Goal: Information Seeking & Learning: Learn about a topic

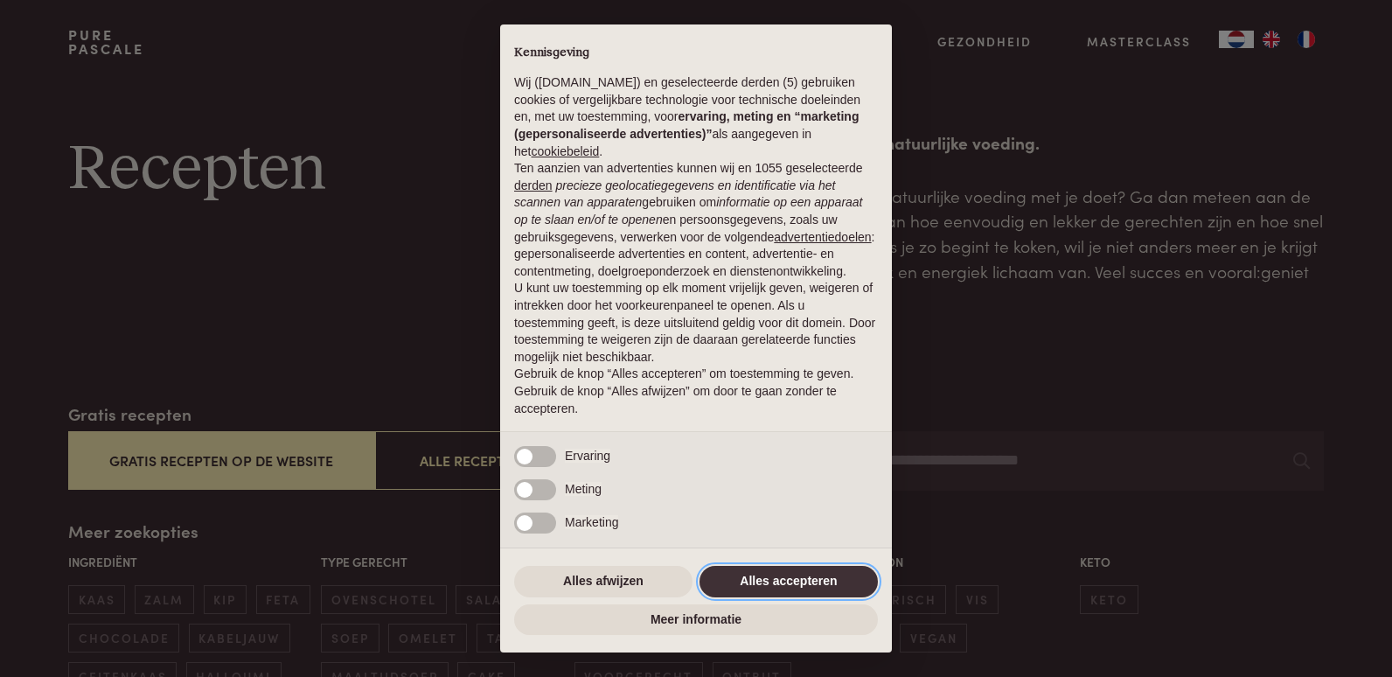
click at [780, 579] on button "Alles accepteren" at bounding box center [788, 581] width 178 height 31
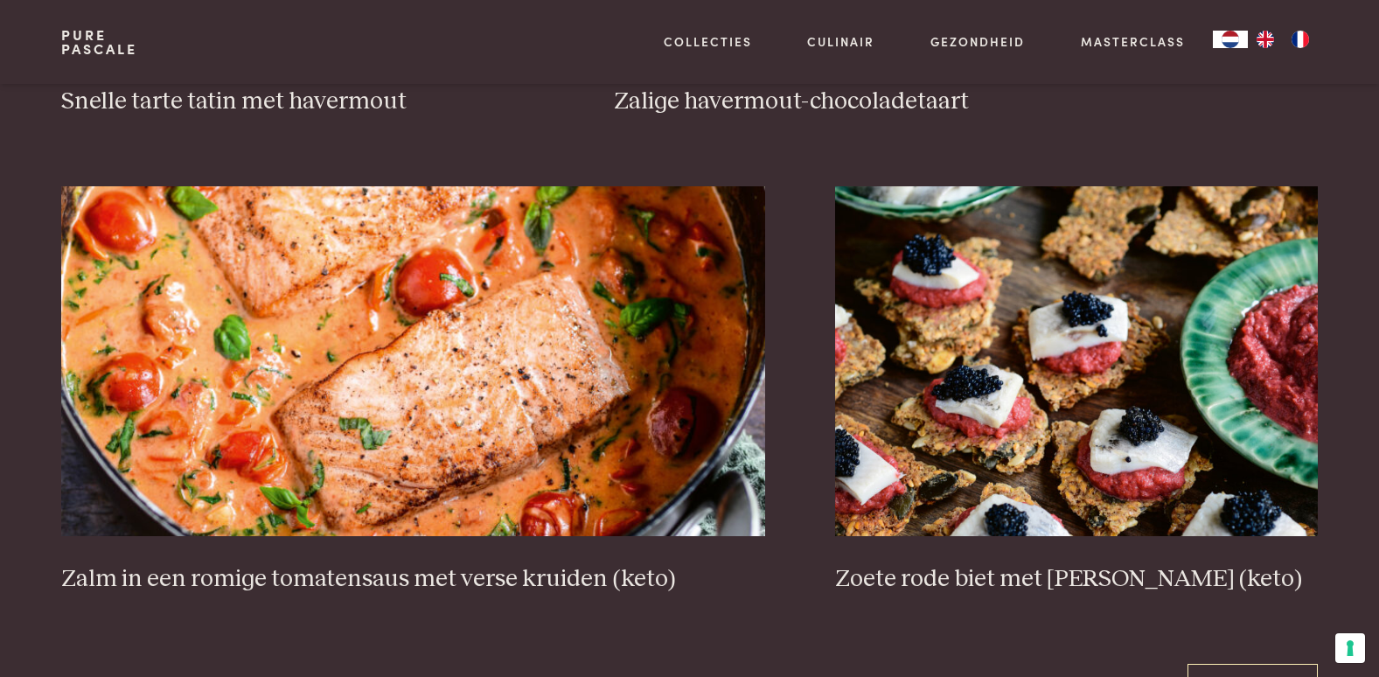
scroll to position [3042, 0]
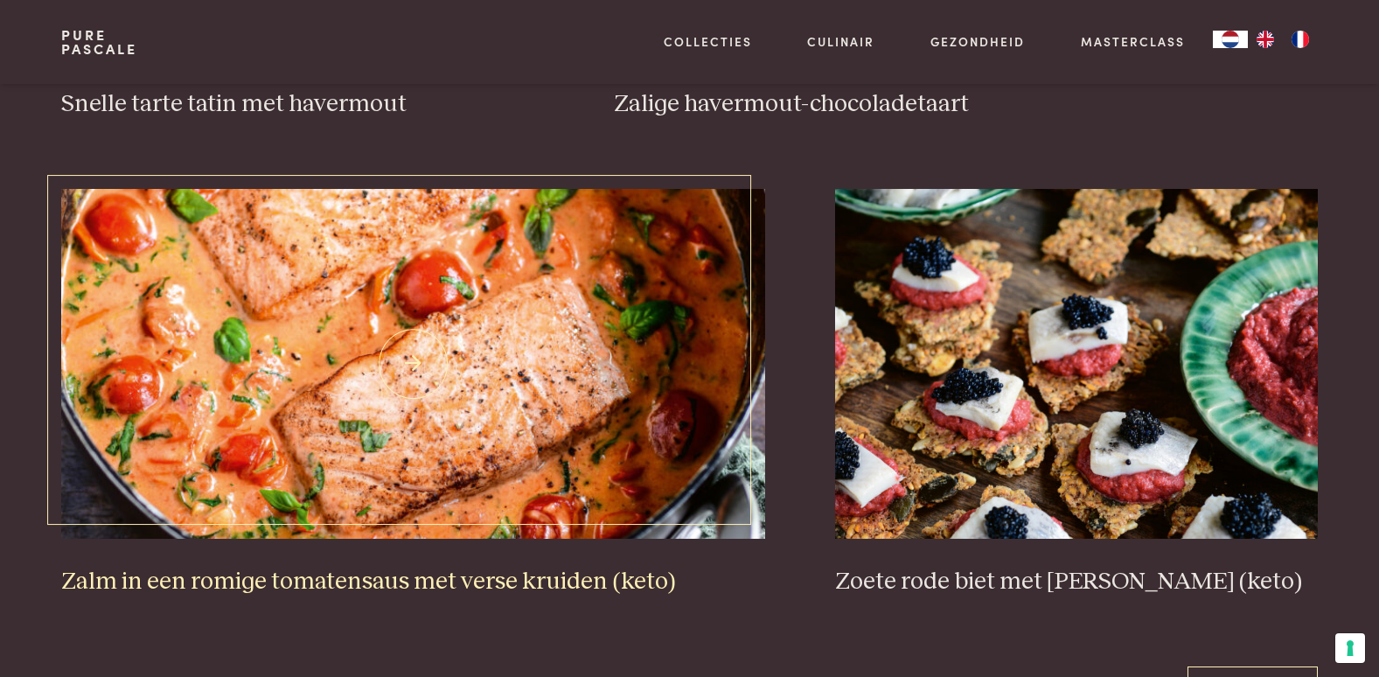
click at [407, 419] on img at bounding box center [413, 364] width 704 height 350
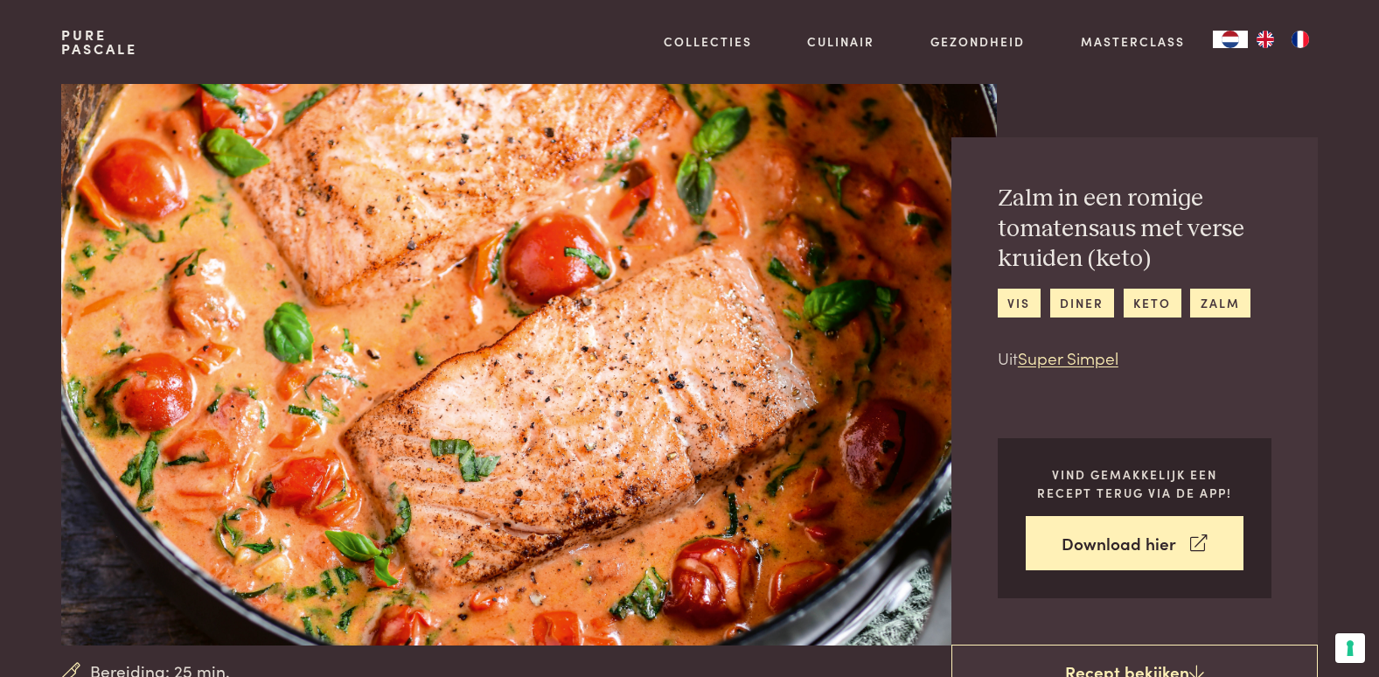
click at [15, 260] on section "Bereiding: 25 min. Zalm in een romige tomatensaus met verse kruiden (keto) vis …" at bounding box center [689, 365] width 1379 height 563
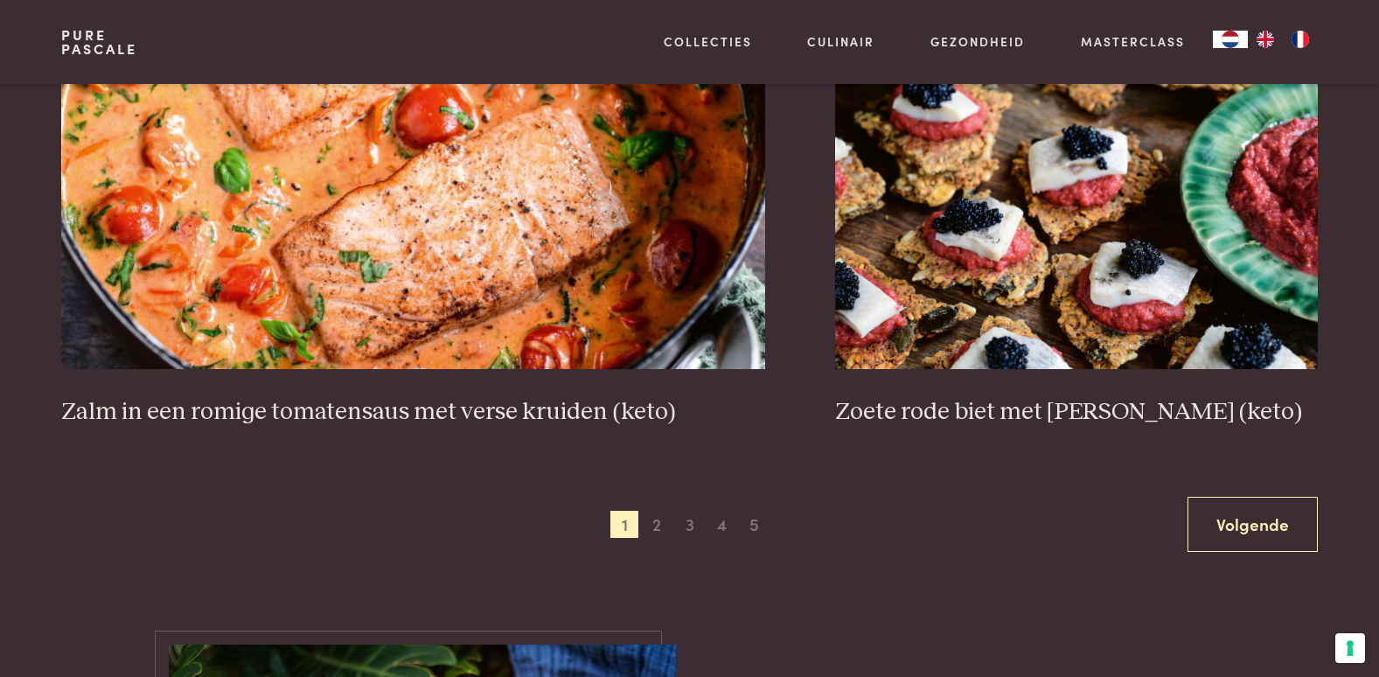
scroll to position [3287, 0]
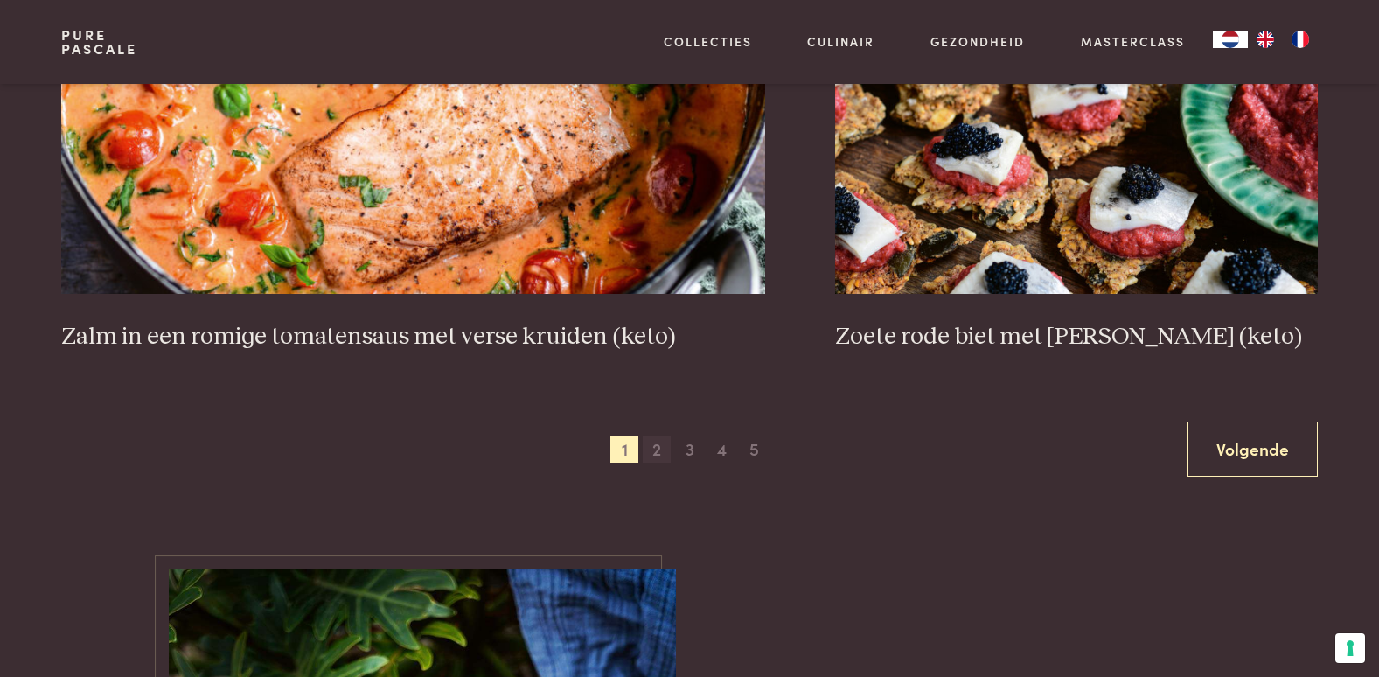
click at [658, 445] on span "2" at bounding box center [657, 449] width 28 height 28
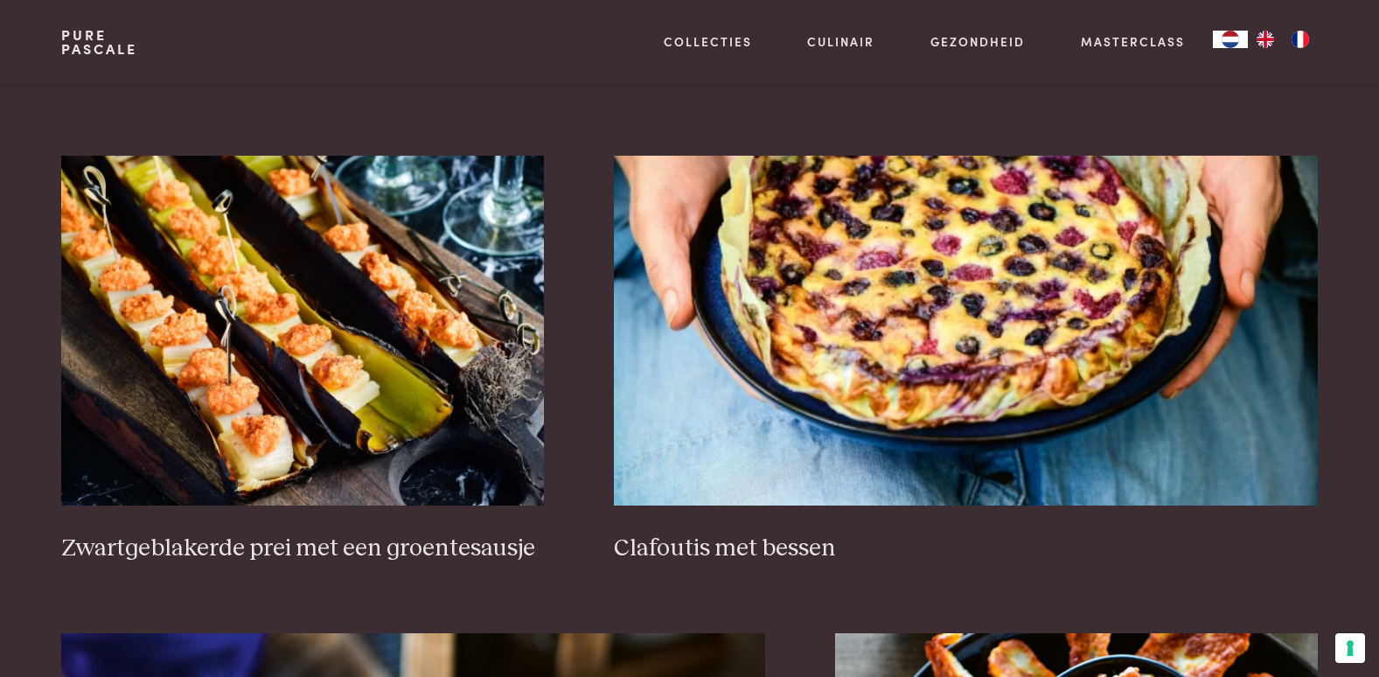
scroll to position [1171, 0]
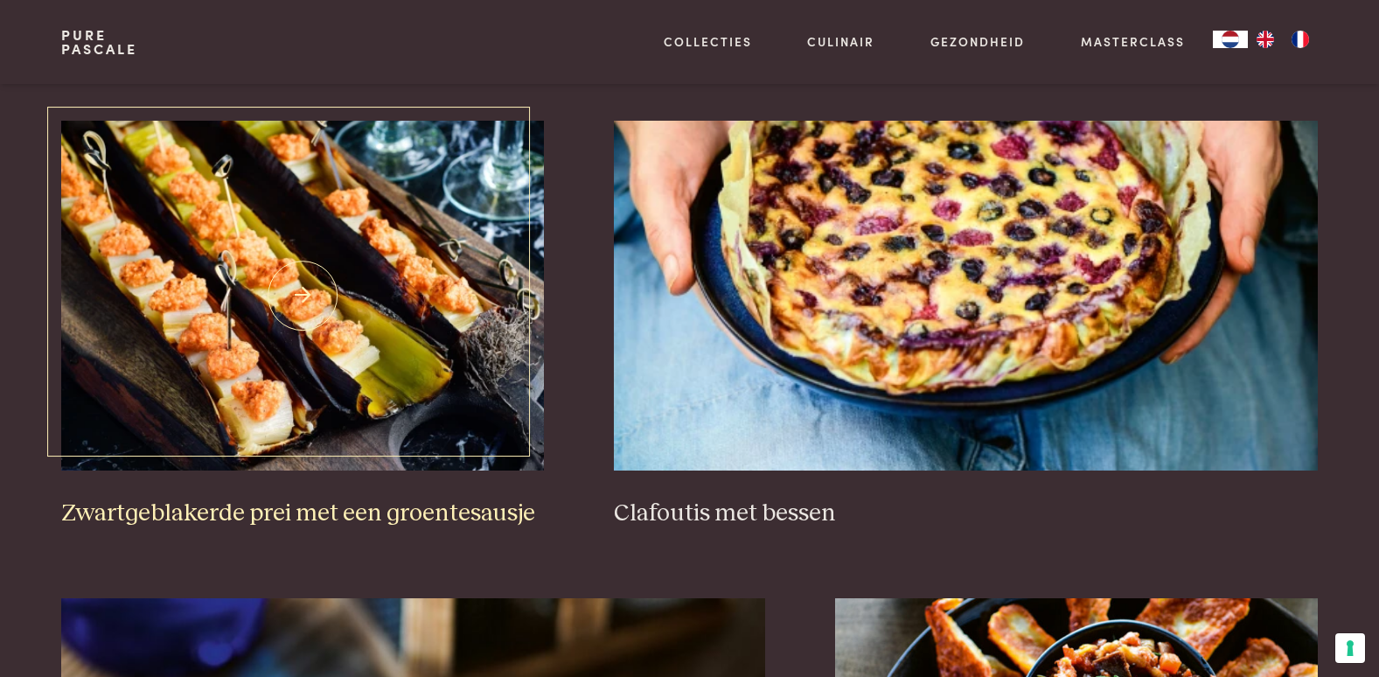
click at [340, 334] on img at bounding box center [302, 296] width 483 height 350
click at [260, 259] on img at bounding box center [302, 296] width 483 height 350
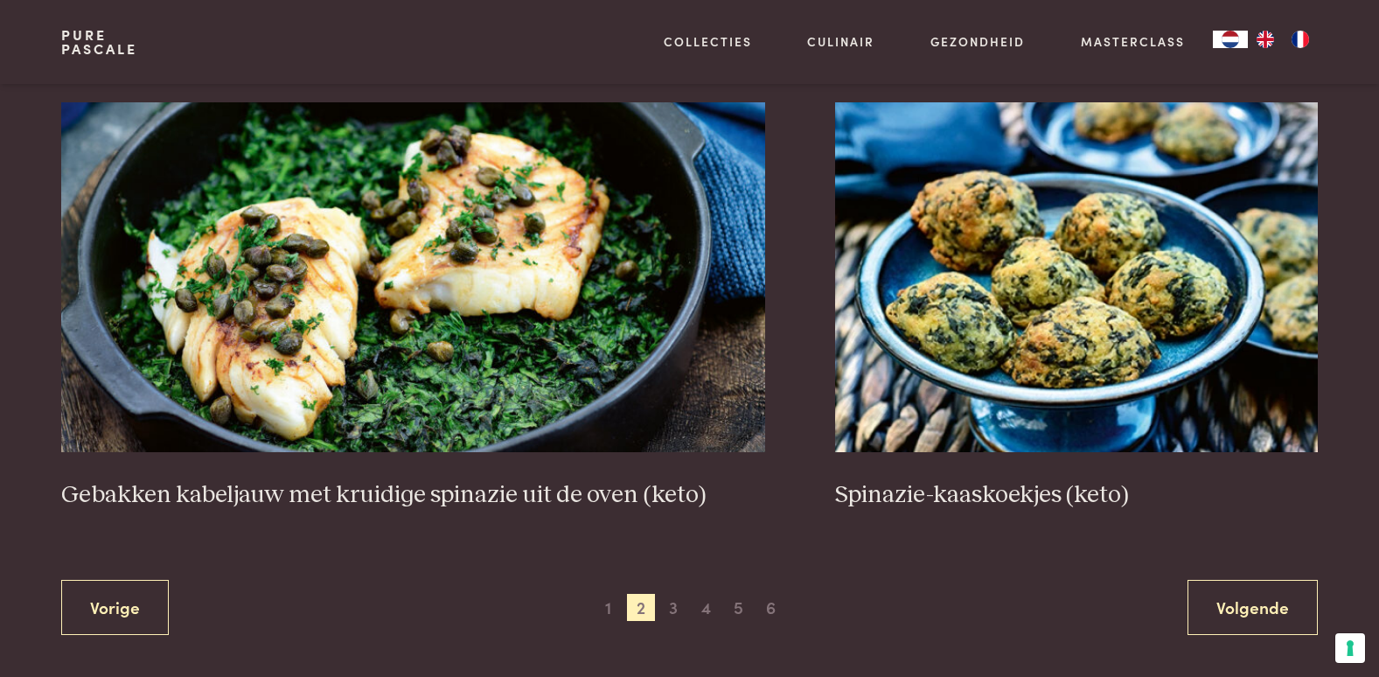
scroll to position [3164, 0]
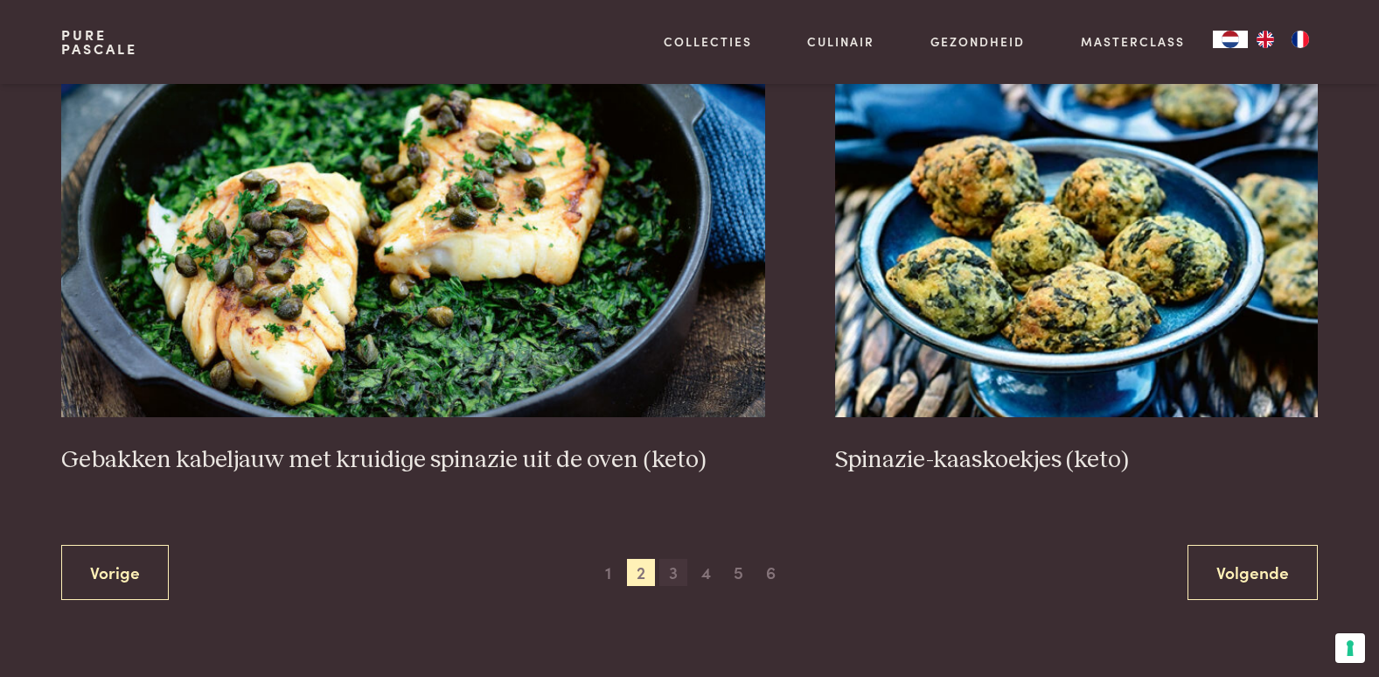
click at [674, 568] on span "3" at bounding box center [673, 573] width 28 height 28
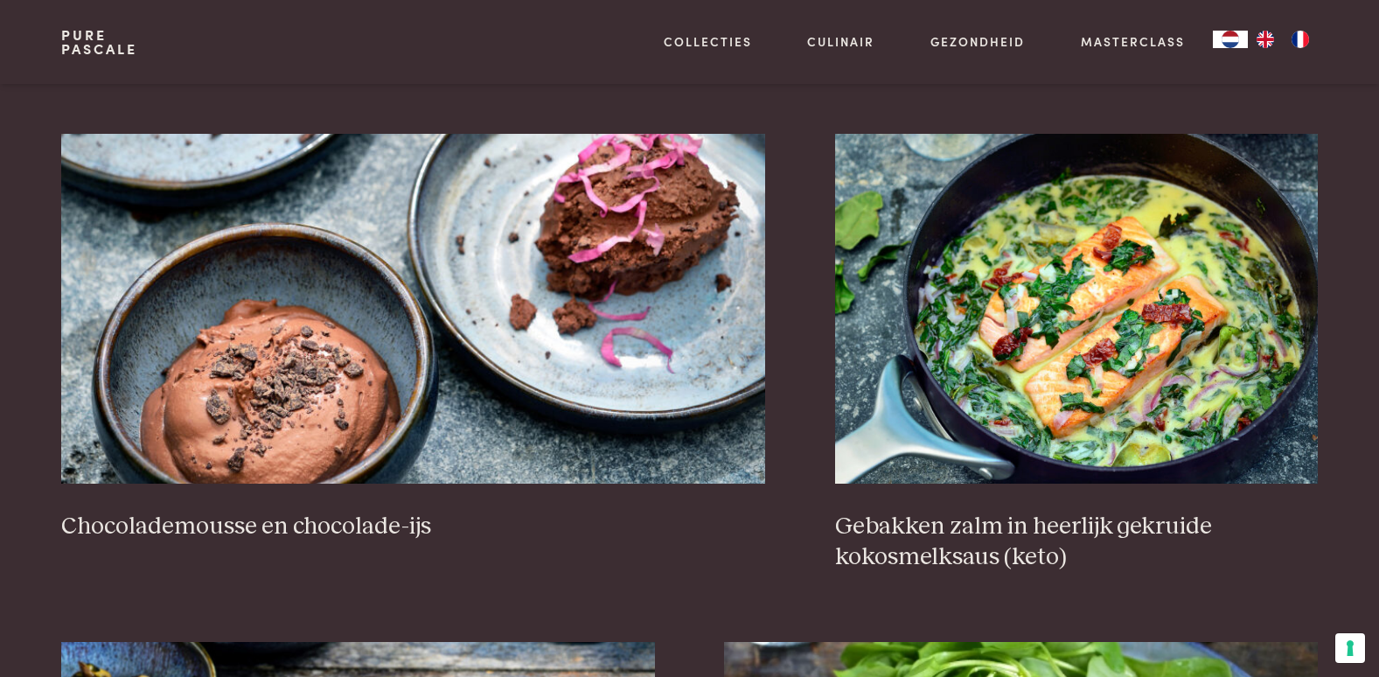
scroll to position [1730, 0]
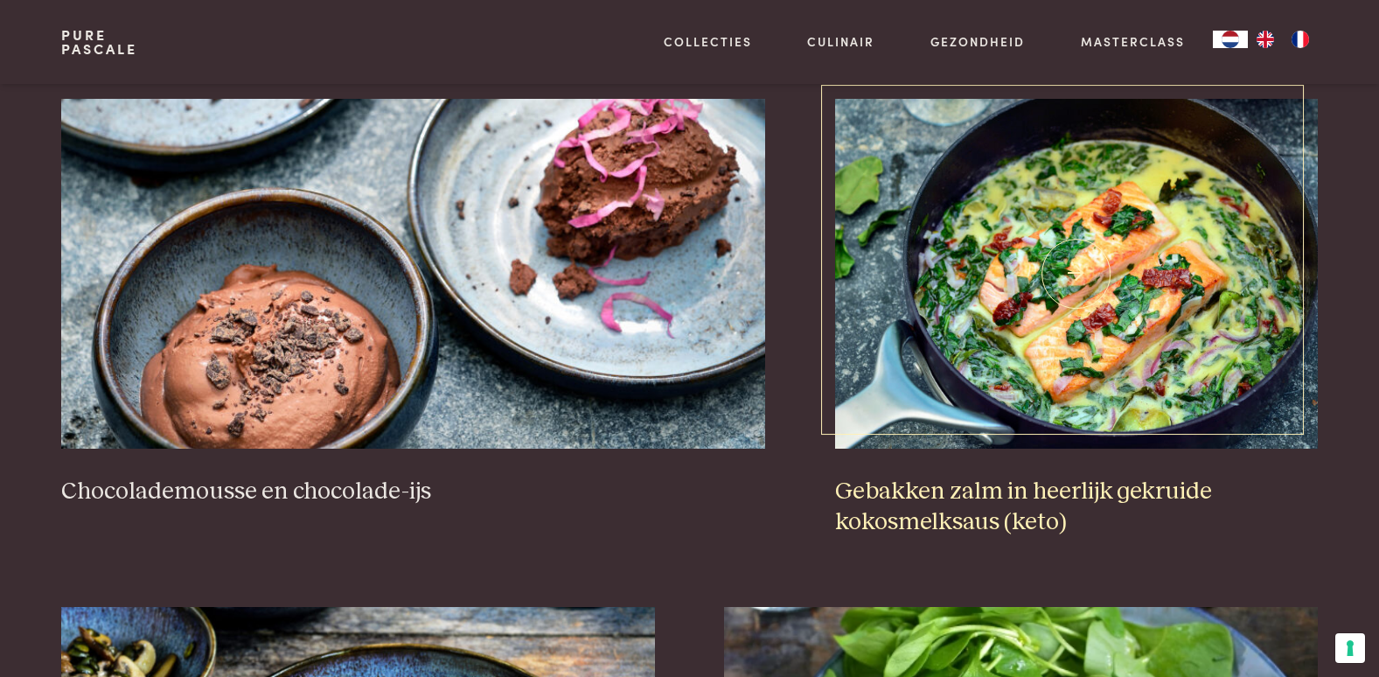
click at [1088, 297] on img at bounding box center [1076, 274] width 483 height 350
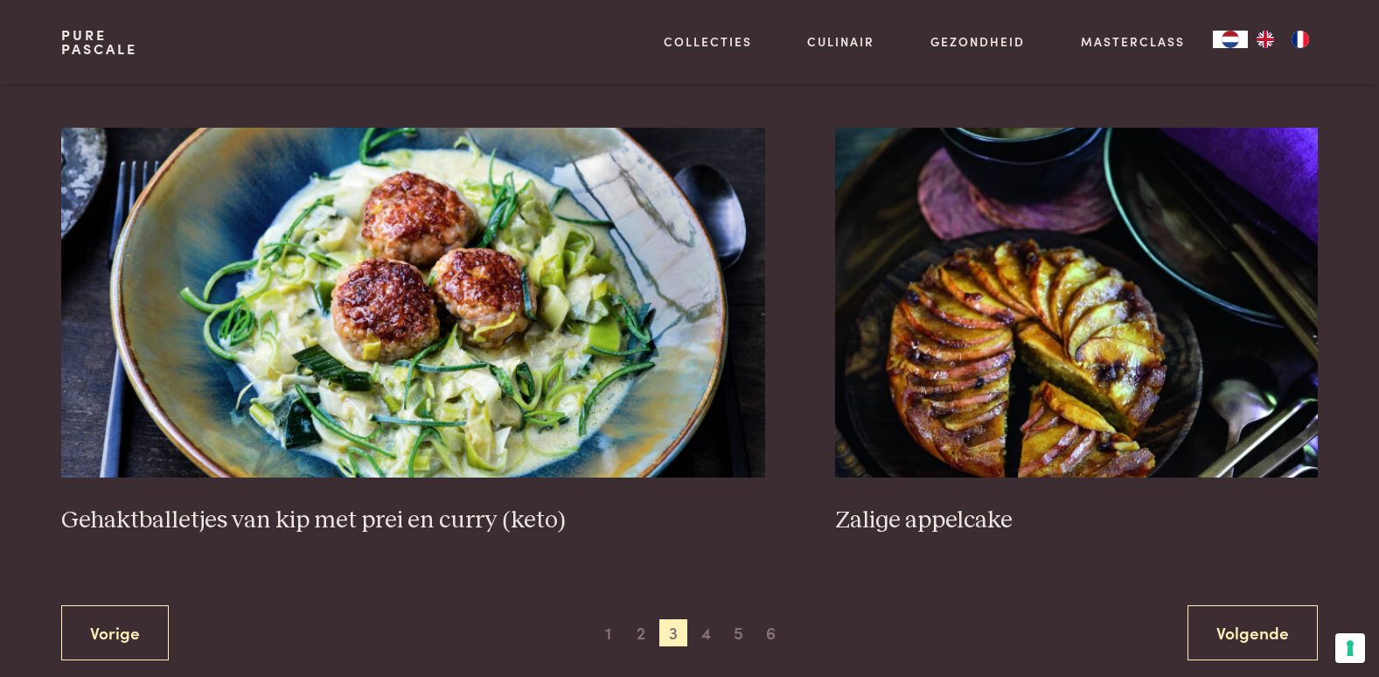
scroll to position [3199, 0]
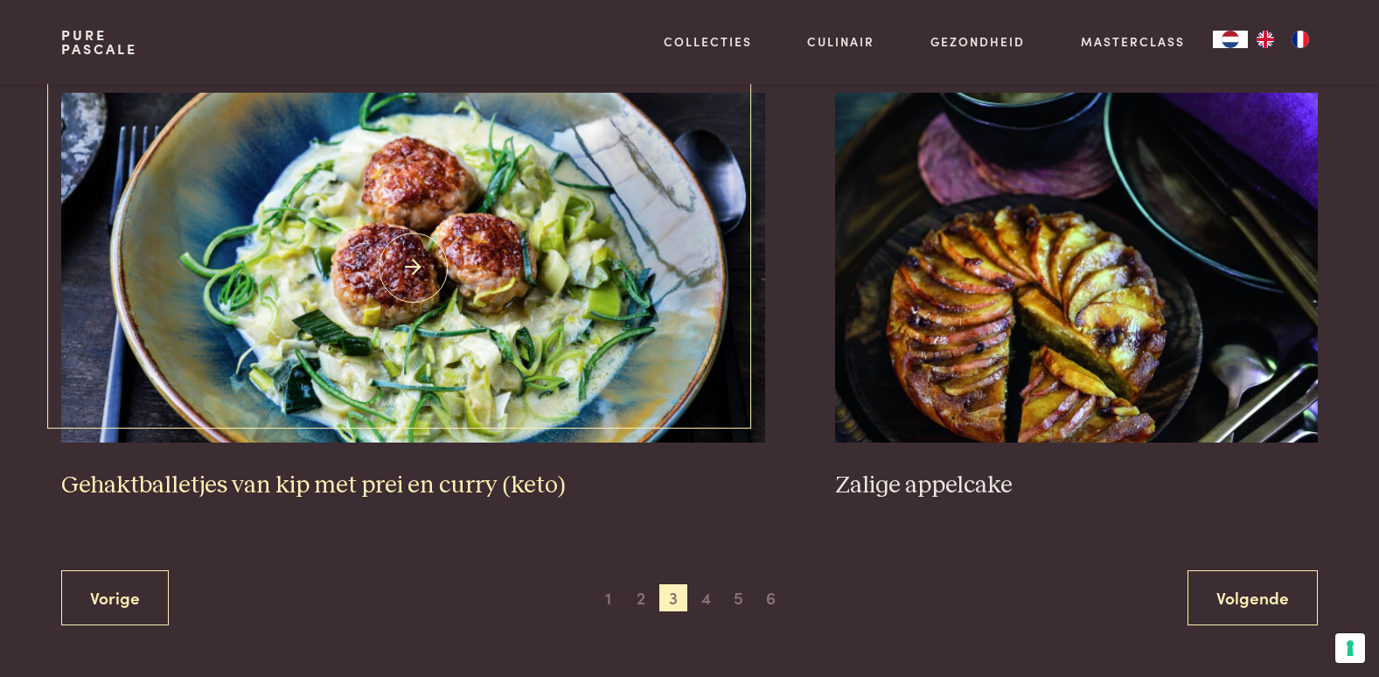
click at [293, 292] on img at bounding box center [413, 268] width 704 height 350
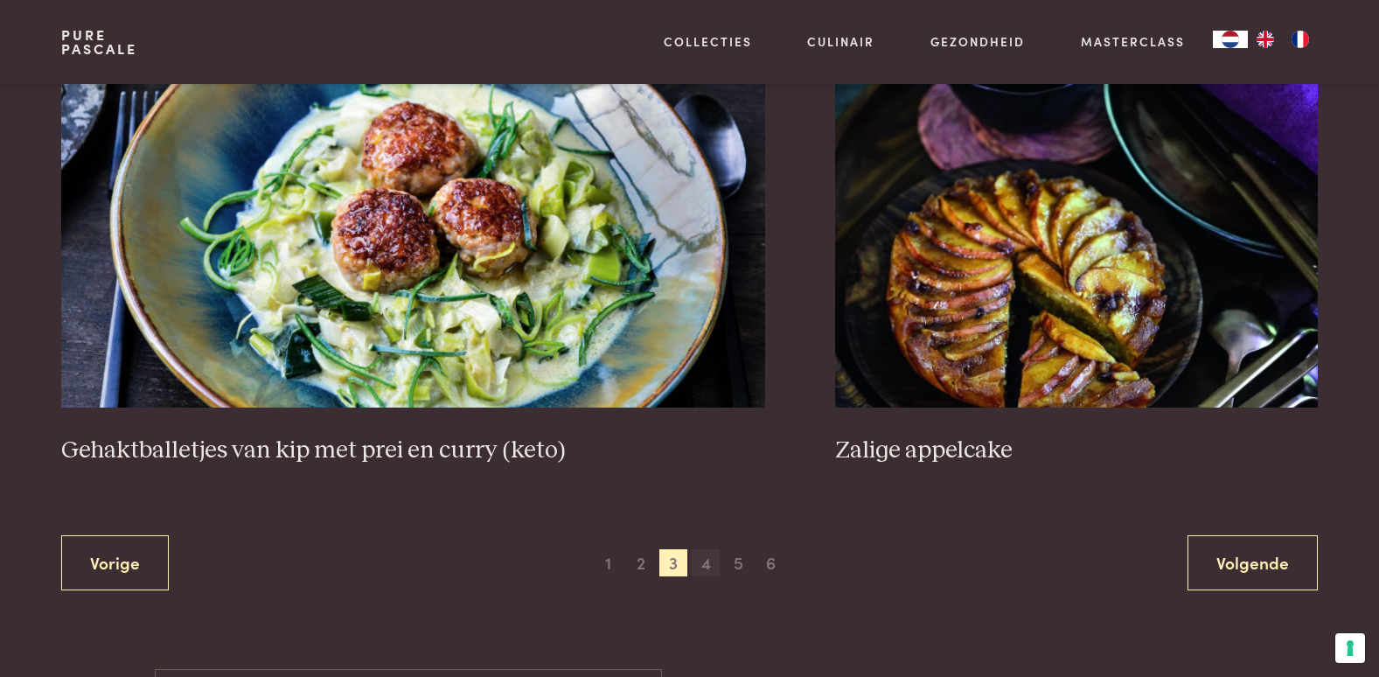
click at [705, 566] on span "4" at bounding box center [705, 563] width 28 height 28
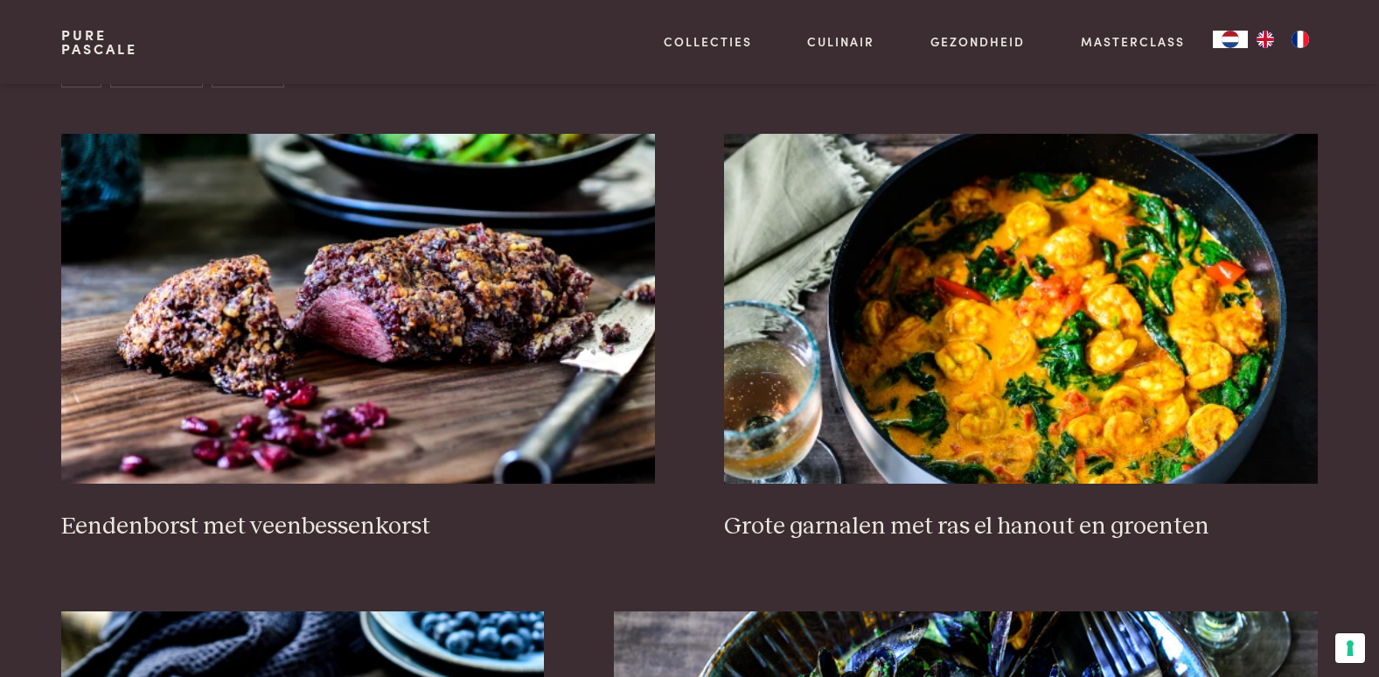
scroll to position [681, 0]
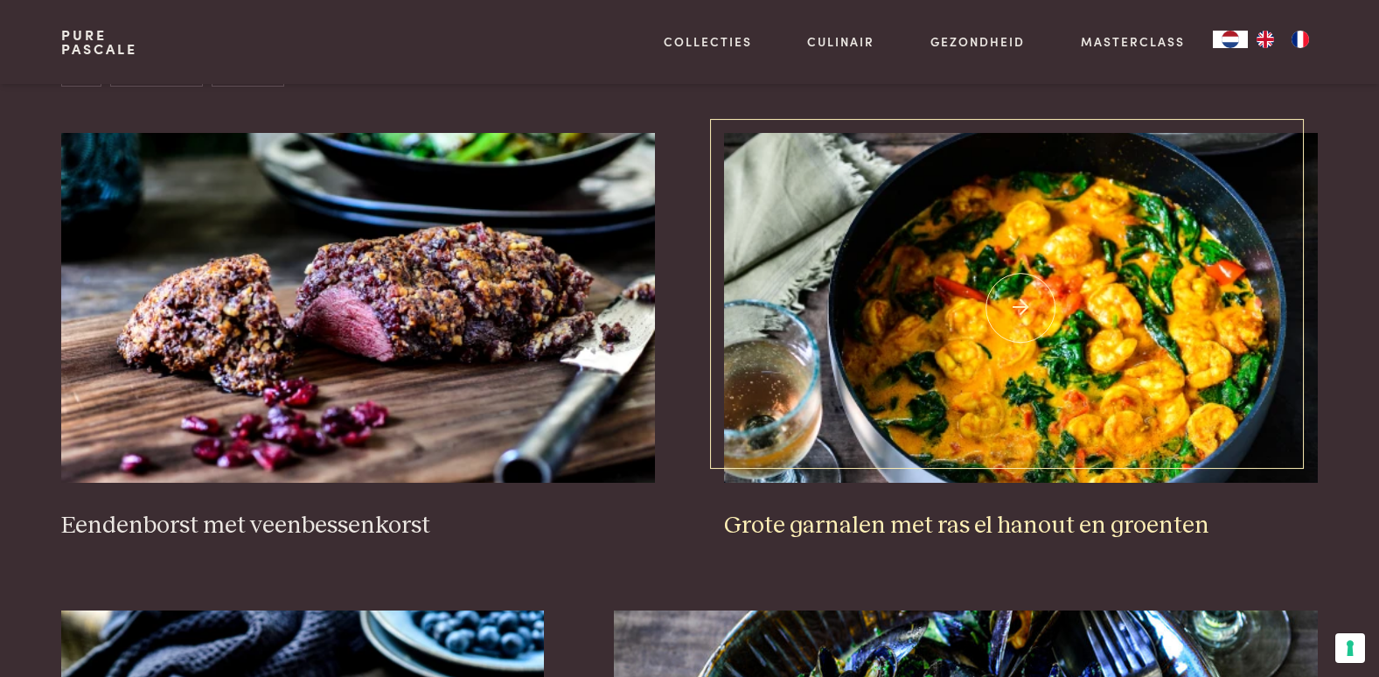
click at [921, 419] on img at bounding box center [1020, 308] width 593 height 350
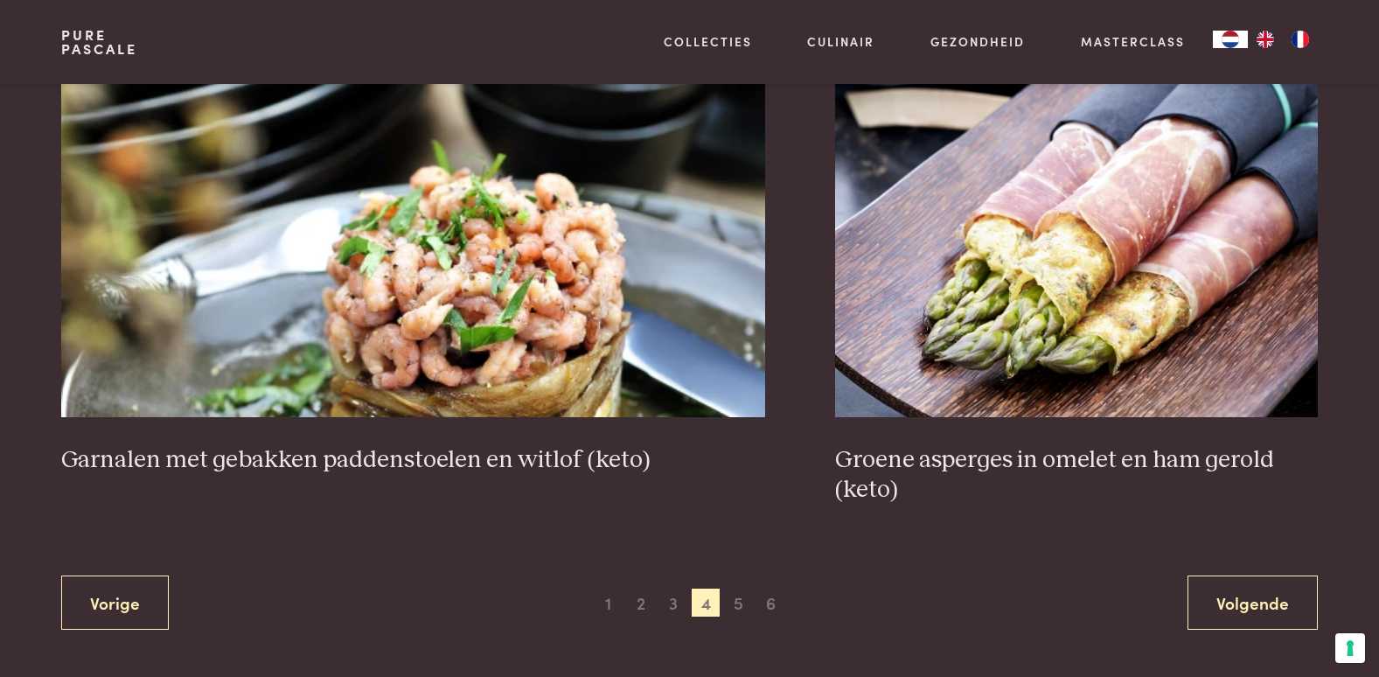
scroll to position [3199, 0]
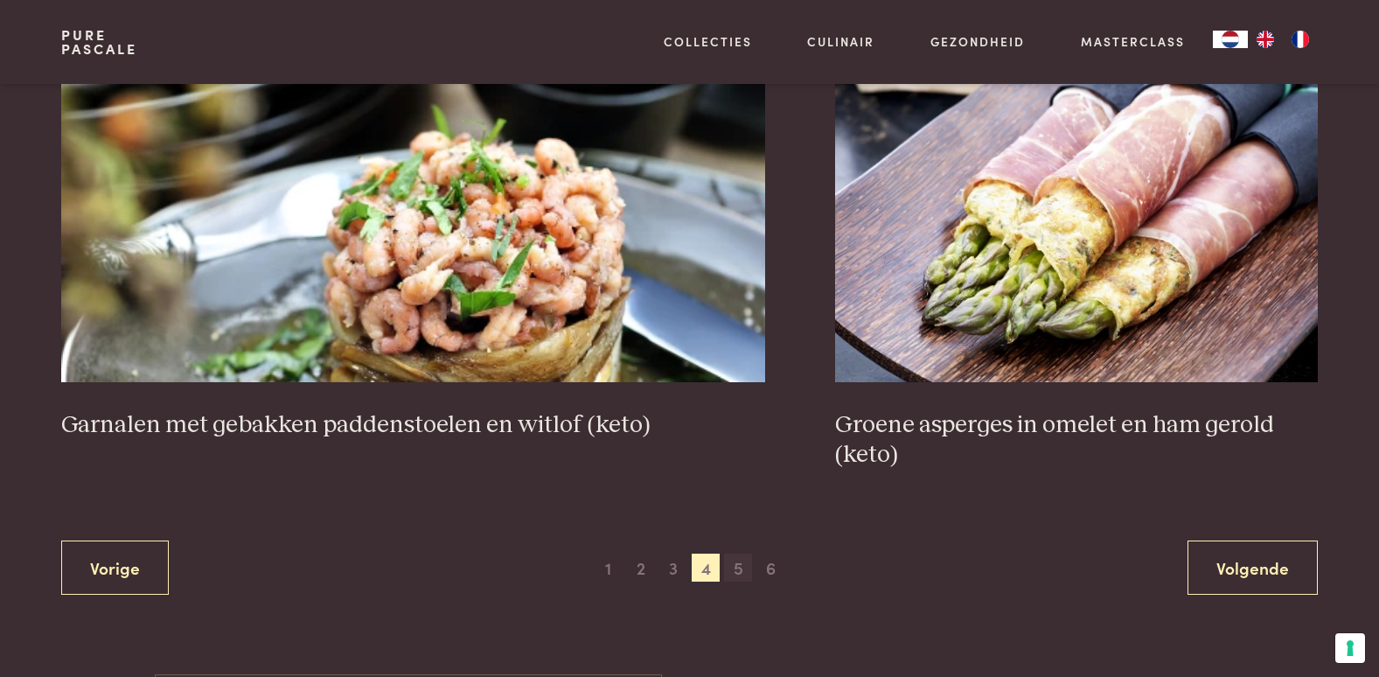
click at [740, 566] on span "5" at bounding box center [738, 567] width 28 height 28
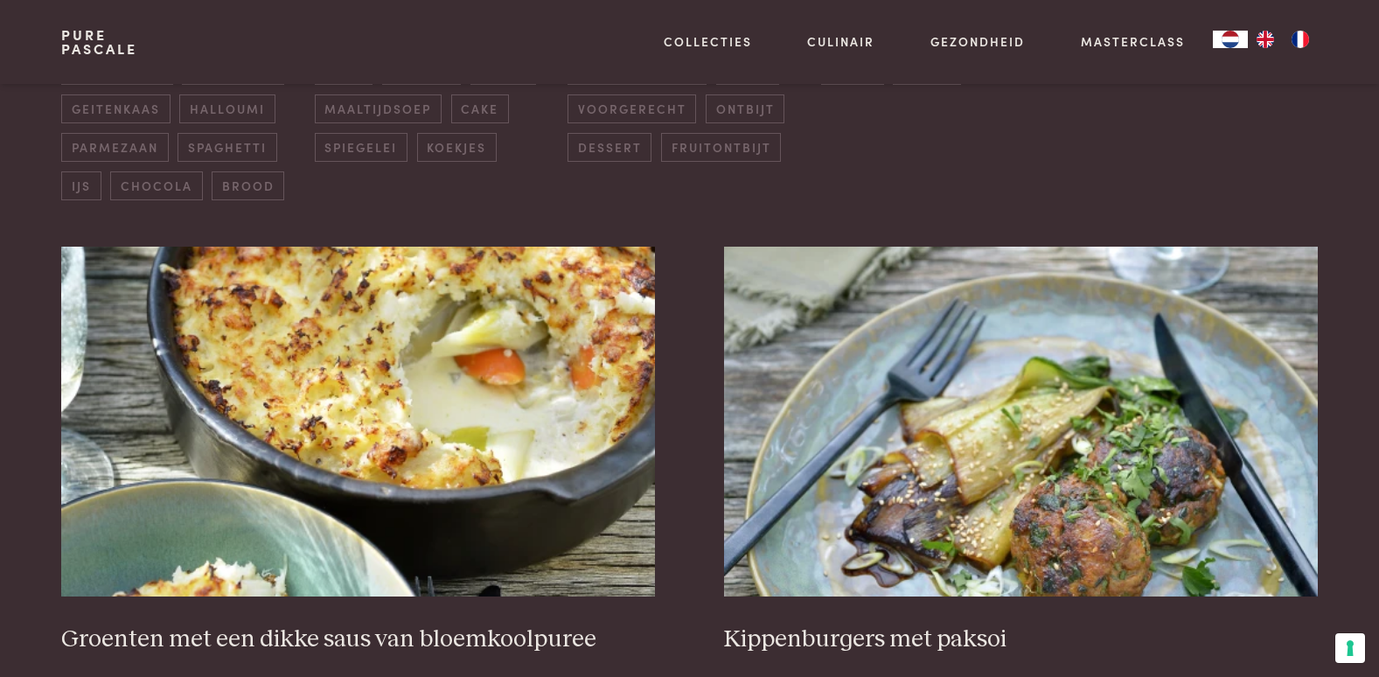
scroll to position [646, 0]
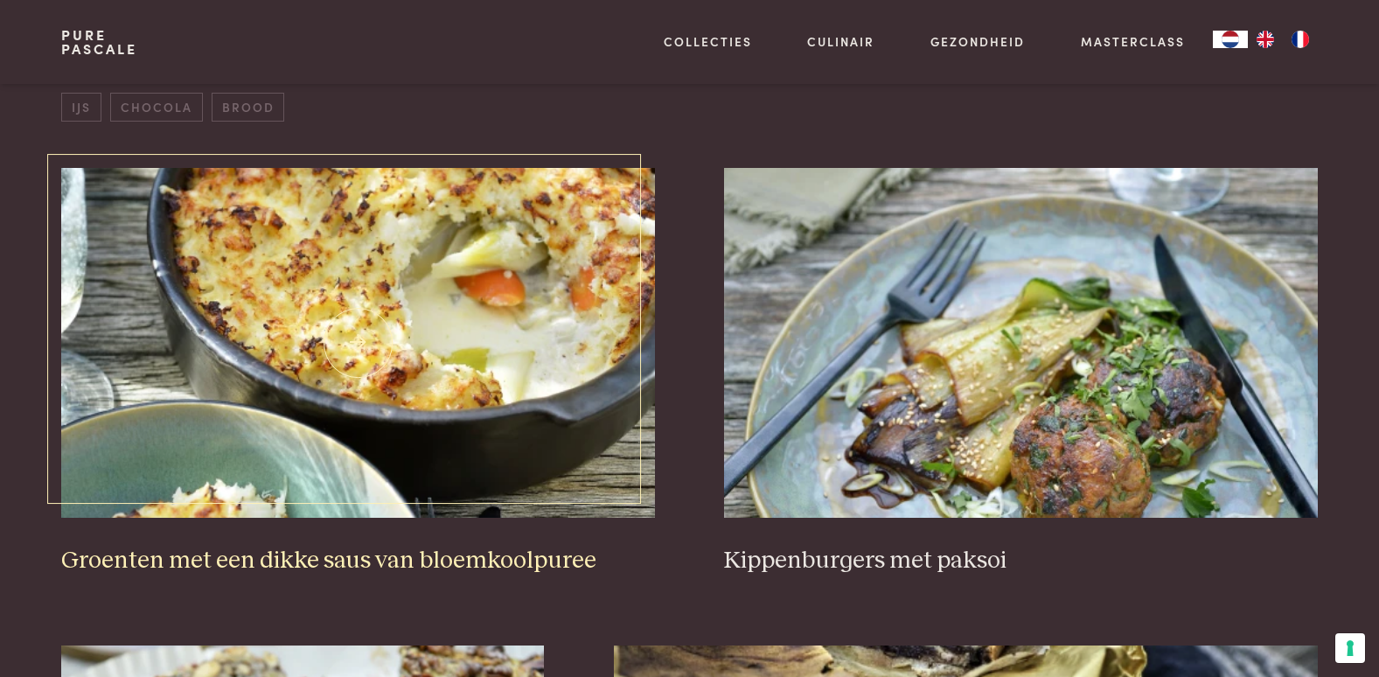
click at [504, 302] on img at bounding box center [357, 343] width 593 height 350
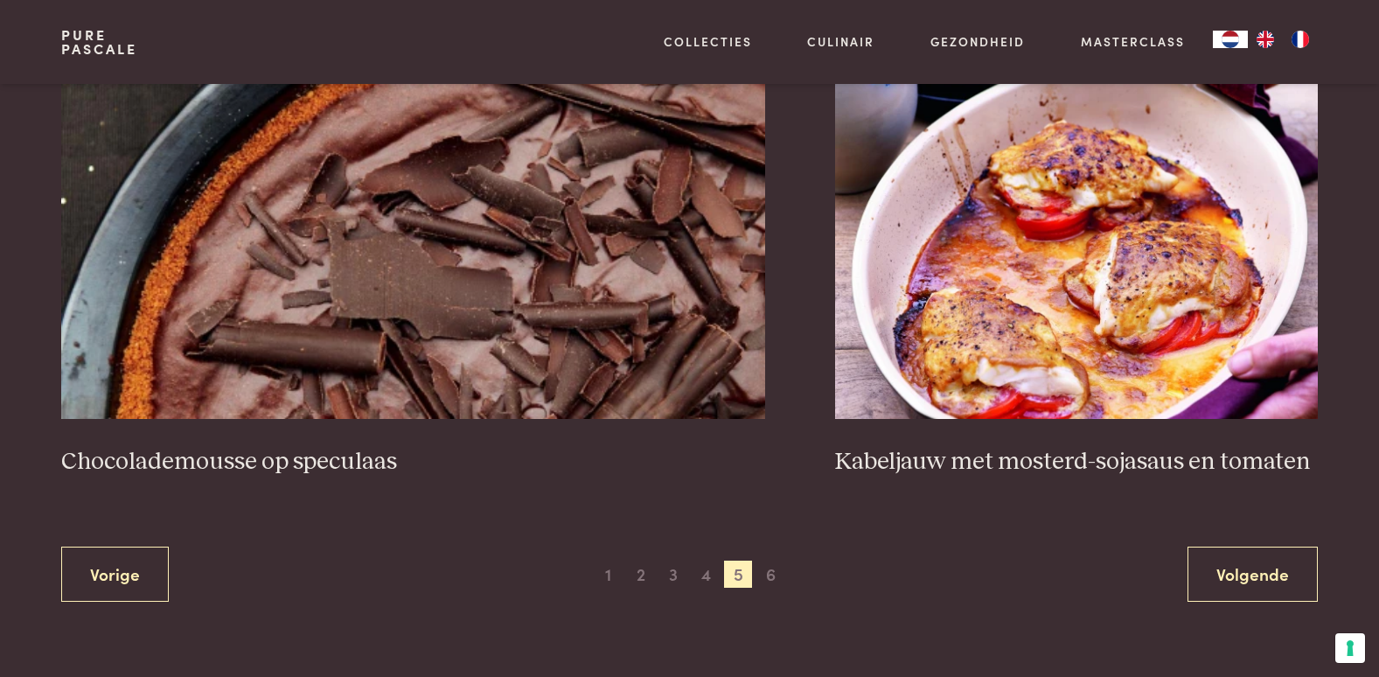
scroll to position [3164, 0]
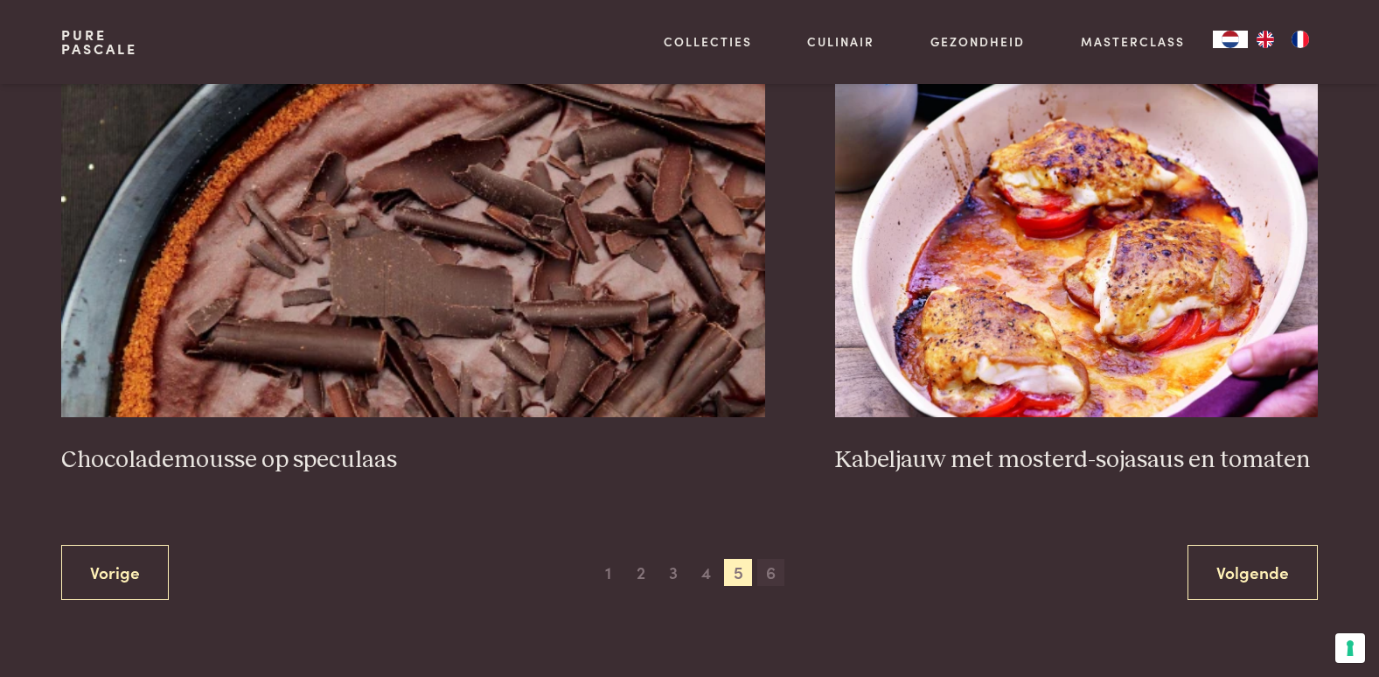
click at [771, 567] on span "6" at bounding box center [771, 573] width 28 height 28
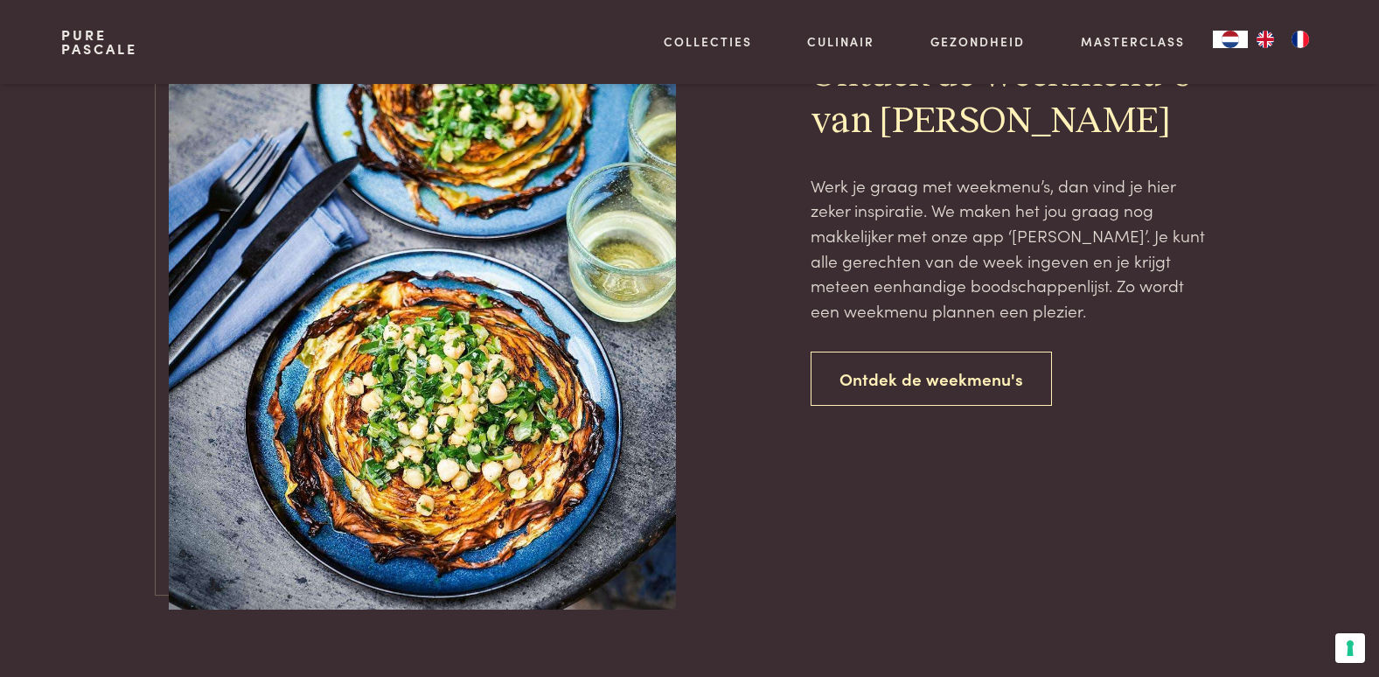
scroll to position [1625, 0]
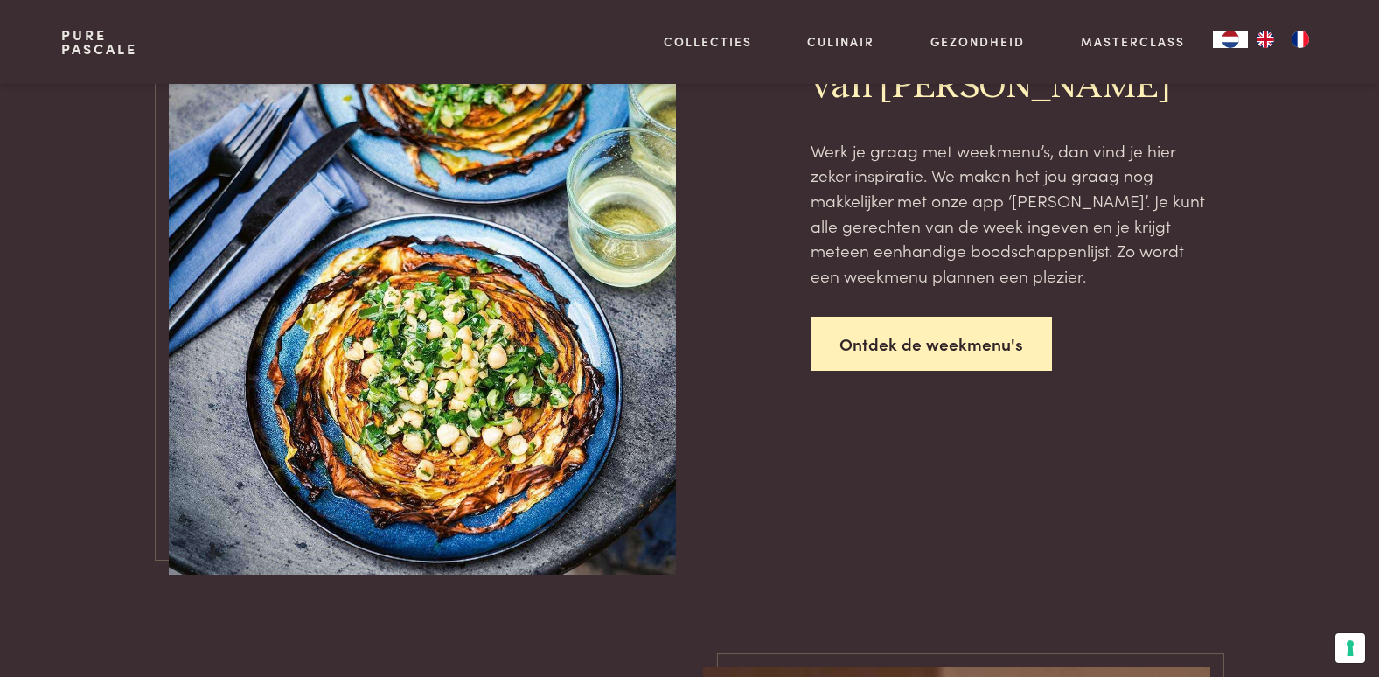
click at [922, 353] on link "Ontdek de weekmenu's" at bounding box center [930, 343] width 241 height 55
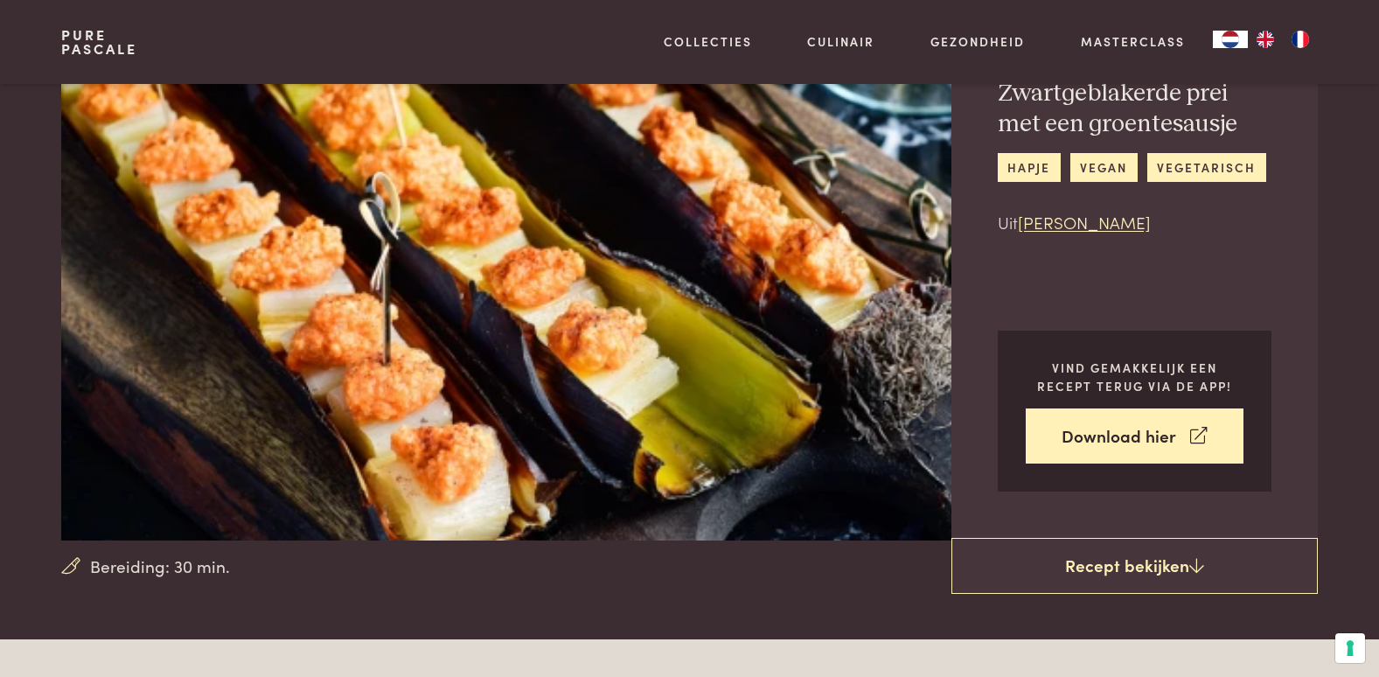
scroll to position [70, 0]
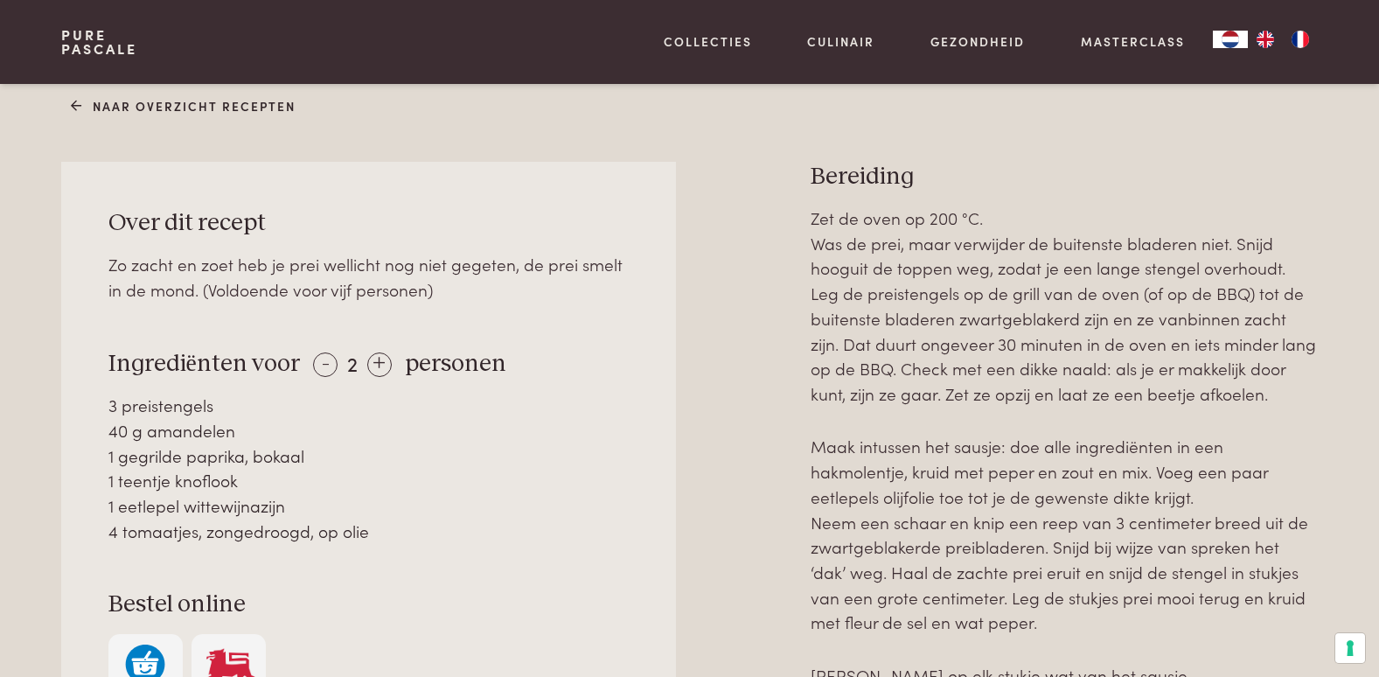
scroll to position [734, 0]
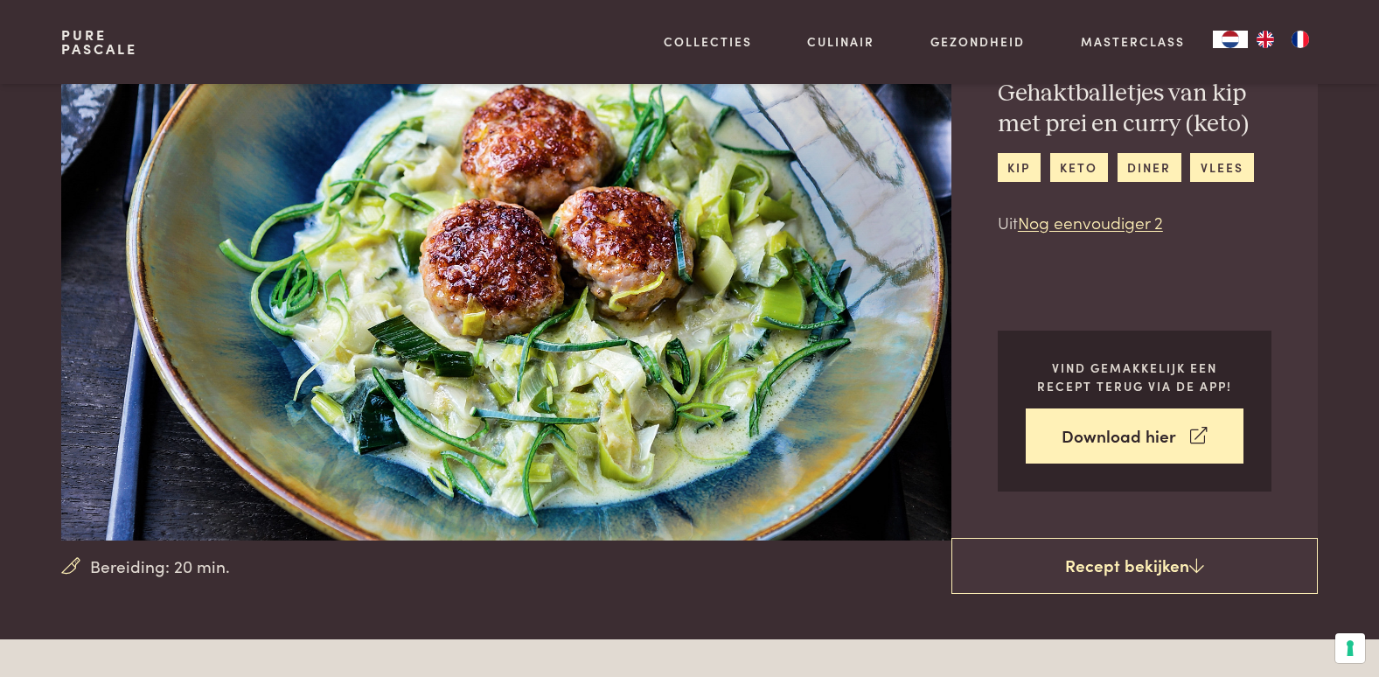
scroll to position [70, 0]
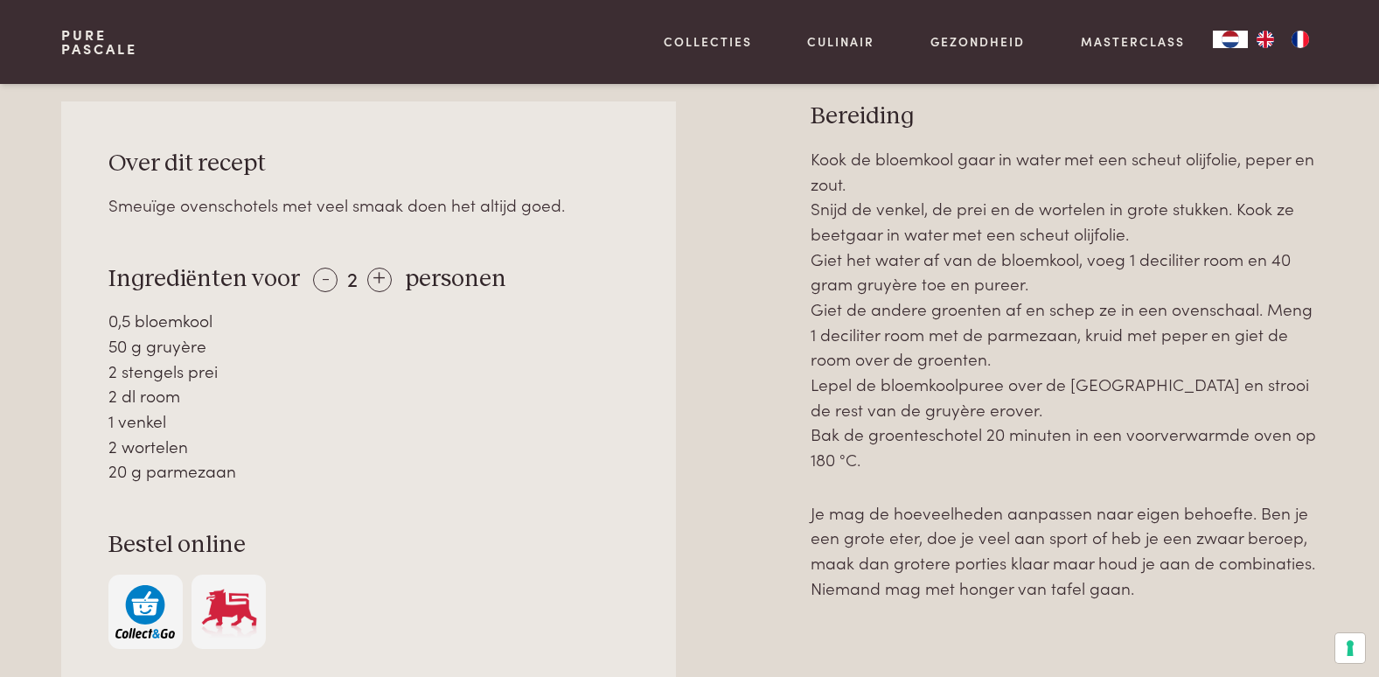
scroll to position [804, 0]
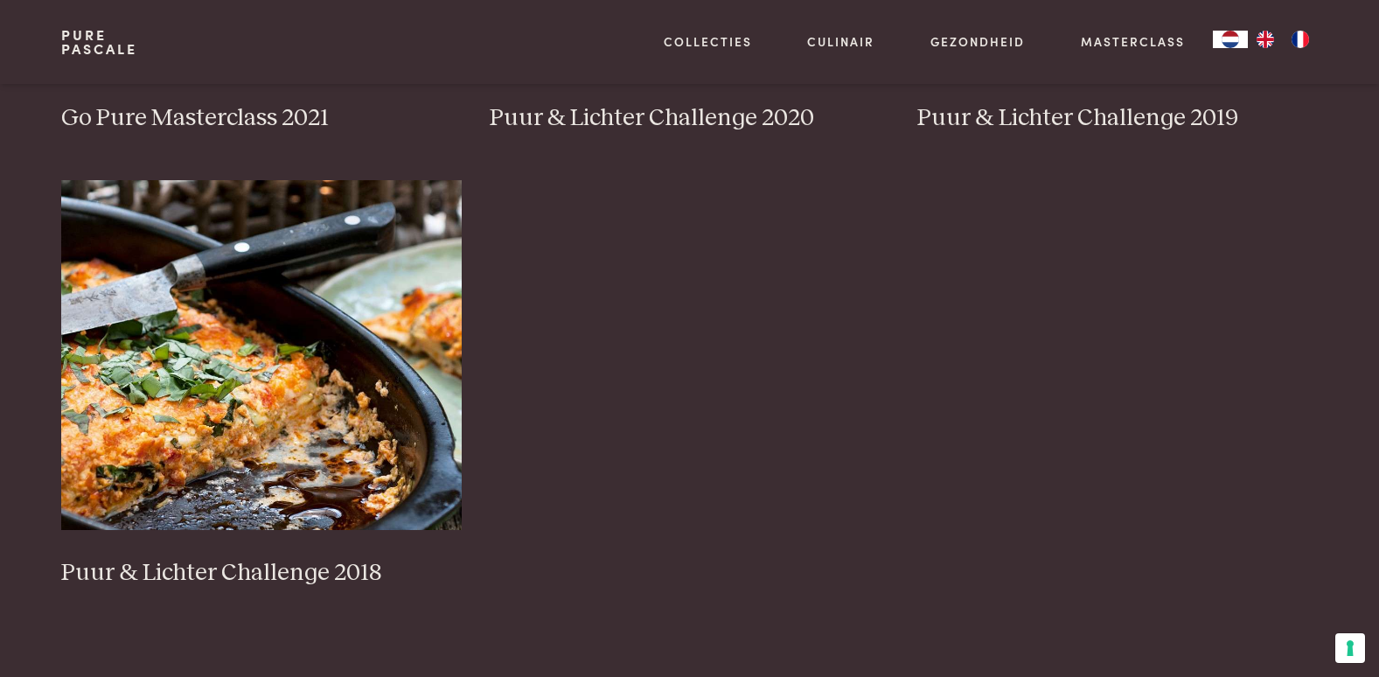
scroll to position [1678, 0]
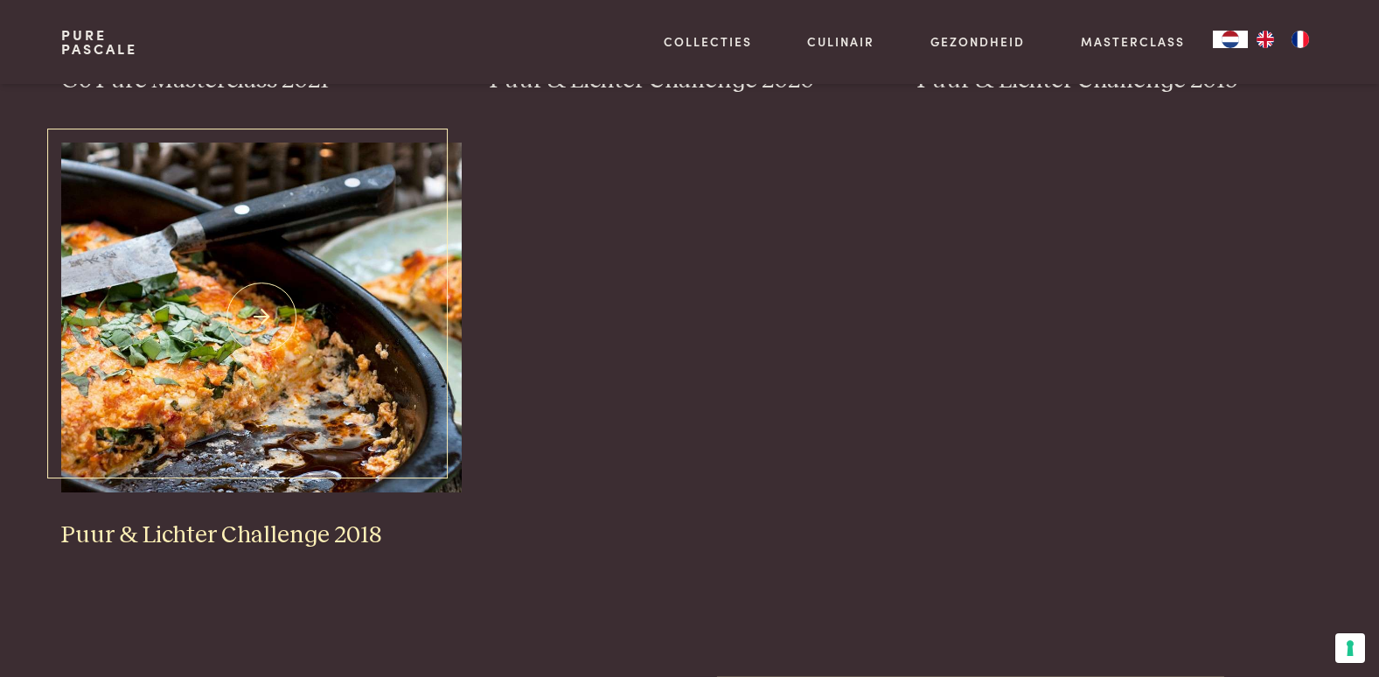
click at [260, 299] on img at bounding box center [261, 317] width 400 height 350
